Goal: Task Accomplishment & Management: Complete application form

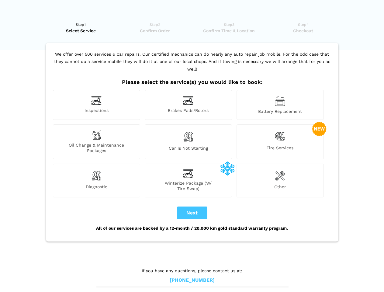
click at [96, 105] on img at bounding box center [96, 100] width 10 height 9
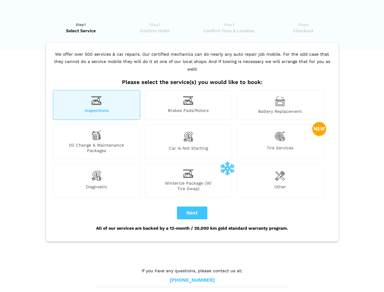
click at [188, 105] on img at bounding box center [188, 100] width 10 height 9
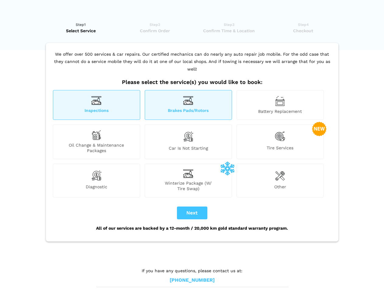
click at [280, 105] on img at bounding box center [280, 101] width 10 height 10
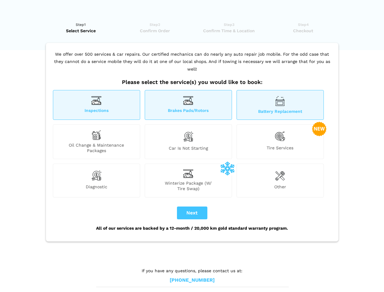
click at [96, 142] on div "Oil Change & Maintenance Packages" at bounding box center [96, 141] width 87 height 35
click at [188, 142] on img at bounding box center [188, 136] width 10 height 13
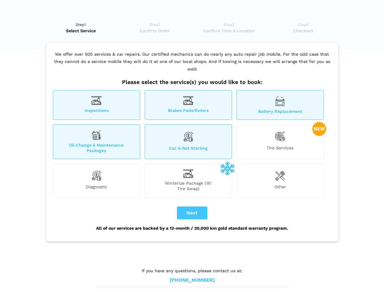
click at [280, 142] on img at bounding box center [280, 136] width 10 height 12
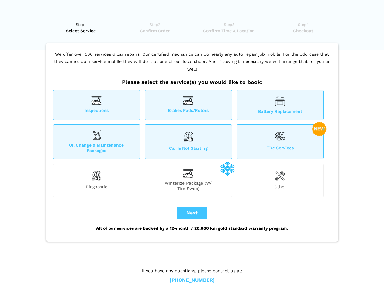
click at [96, 180] on img at bounding box center [96, 175] width 10 height 12
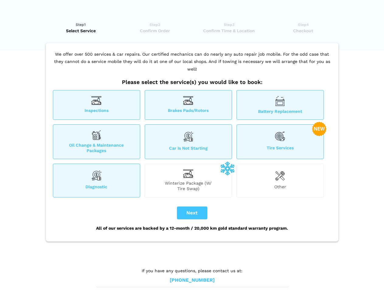
click at [188, 180] on span "Winterize Package (W/ Tire Swap)" at bounding box center [188, 185] width 87 height 11
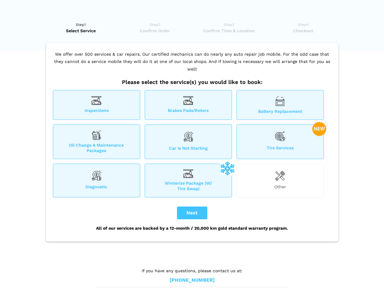
click at [280, 180] on img at bounding box center [280, 175] width 10 height 12
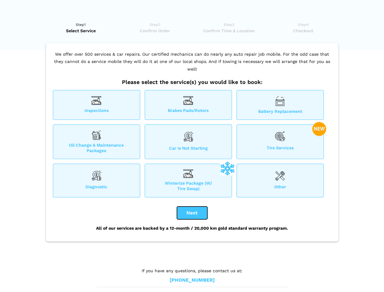
click at [192, 213] on button "Next" at bounding box center [192, 212] width 30 height 13
checkbox input "true"
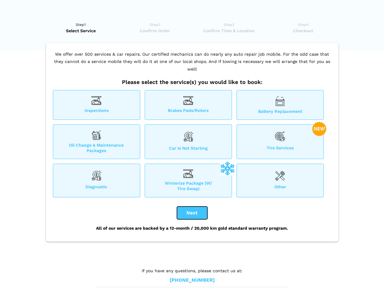
checkbox input "true"
